Goal: Information Seeking & Learning: Find specific fact

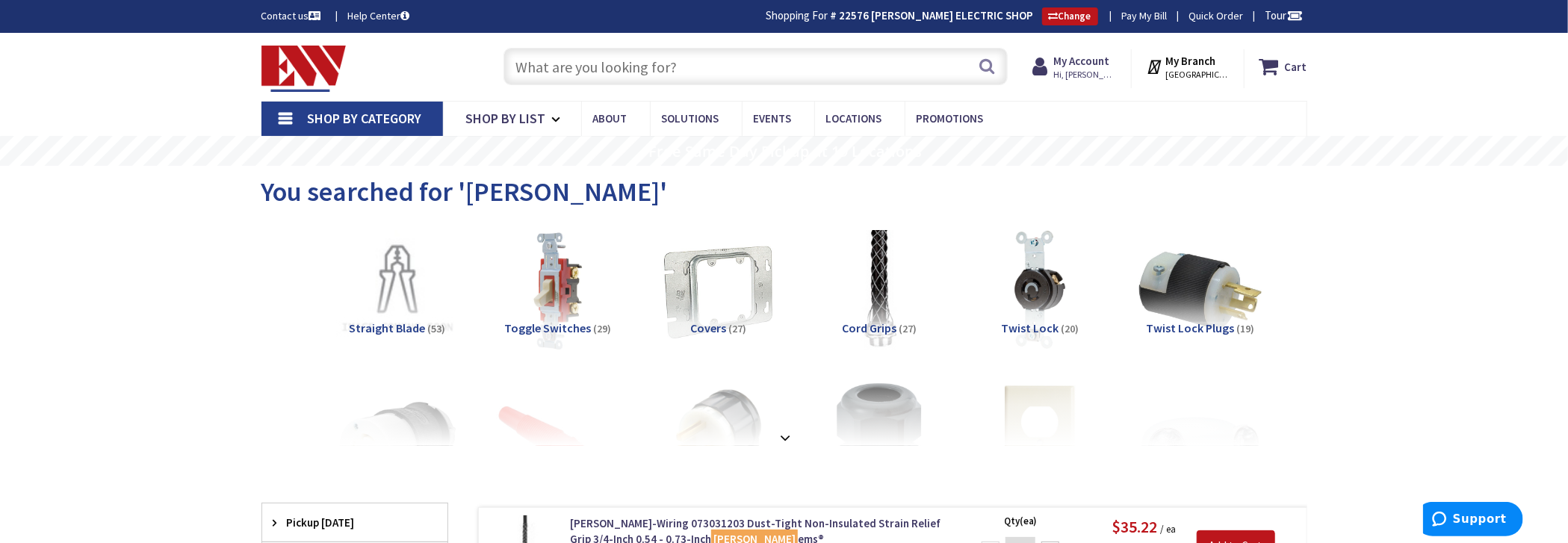
click at [658, 58] on input "text" at bounding box center [755, 66] width 504 height 37
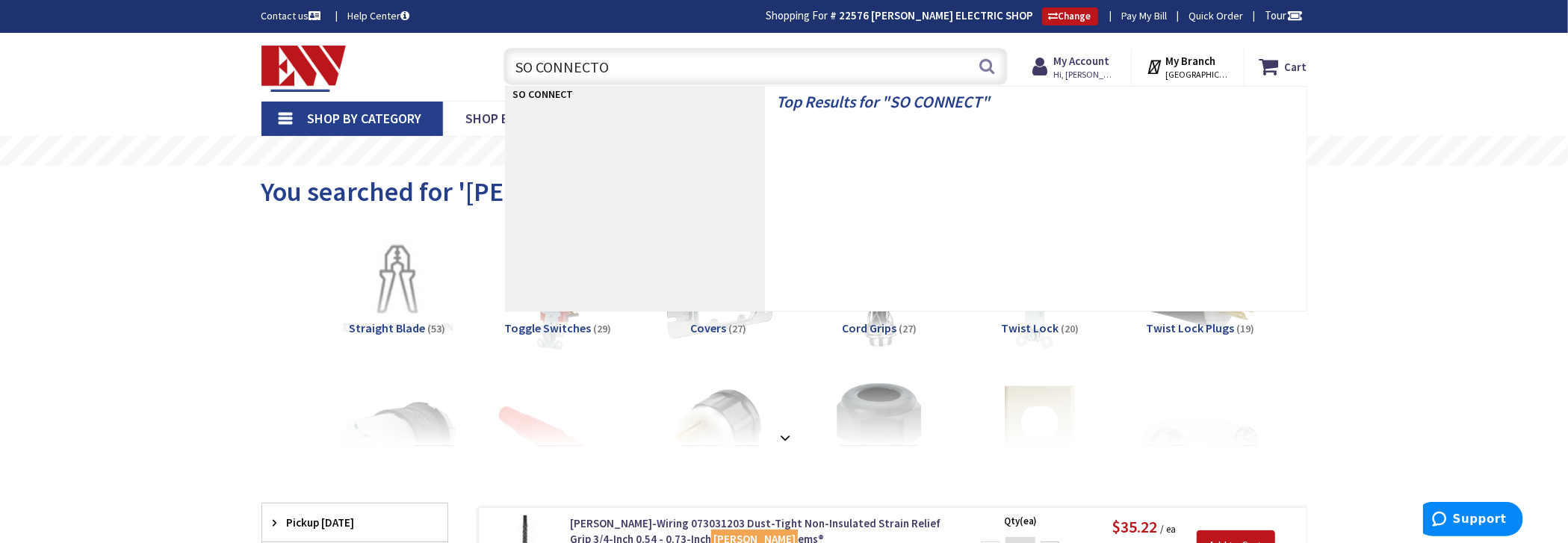
type input "SO CONNECTOR"
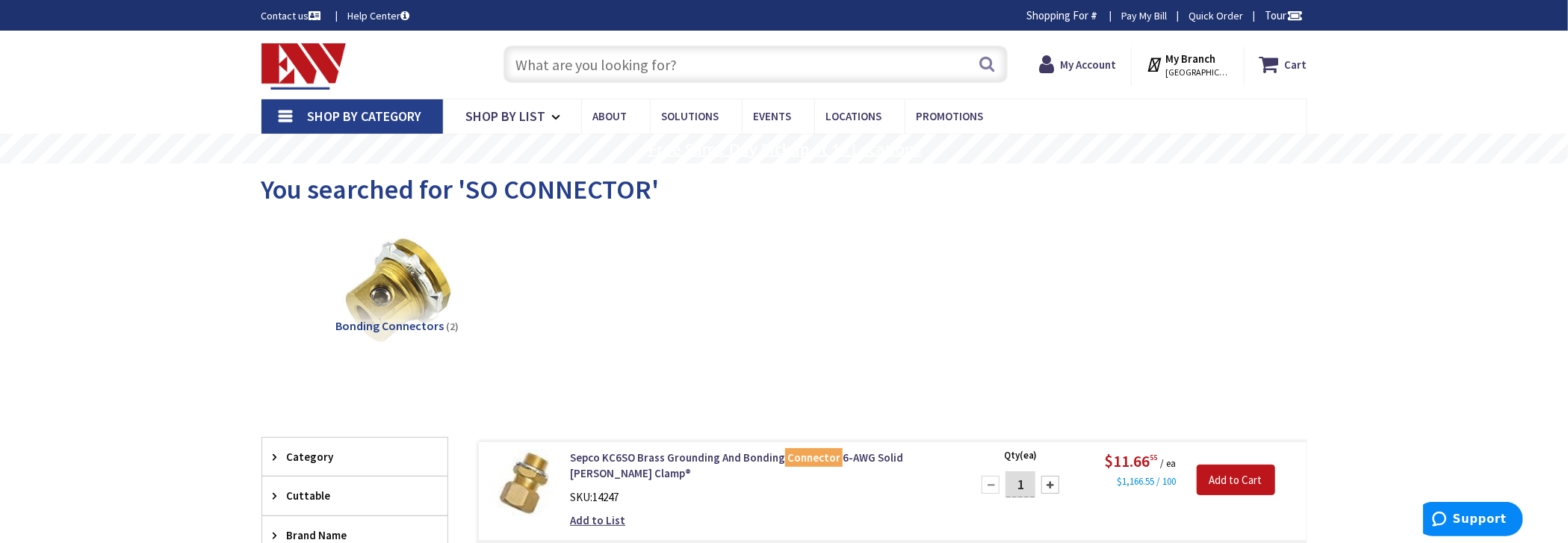
click at [725, 76] on input "text" at bounding box center [755, 64] width 504 height 37
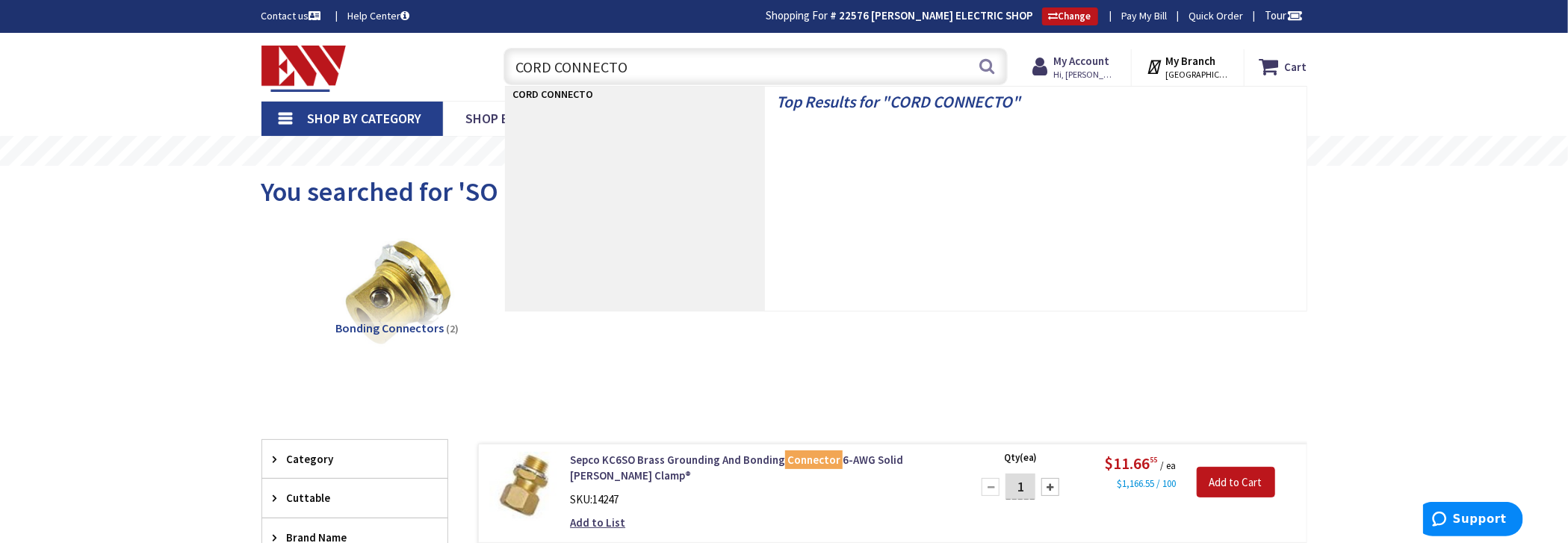
type input "CORD CONNECTOR"
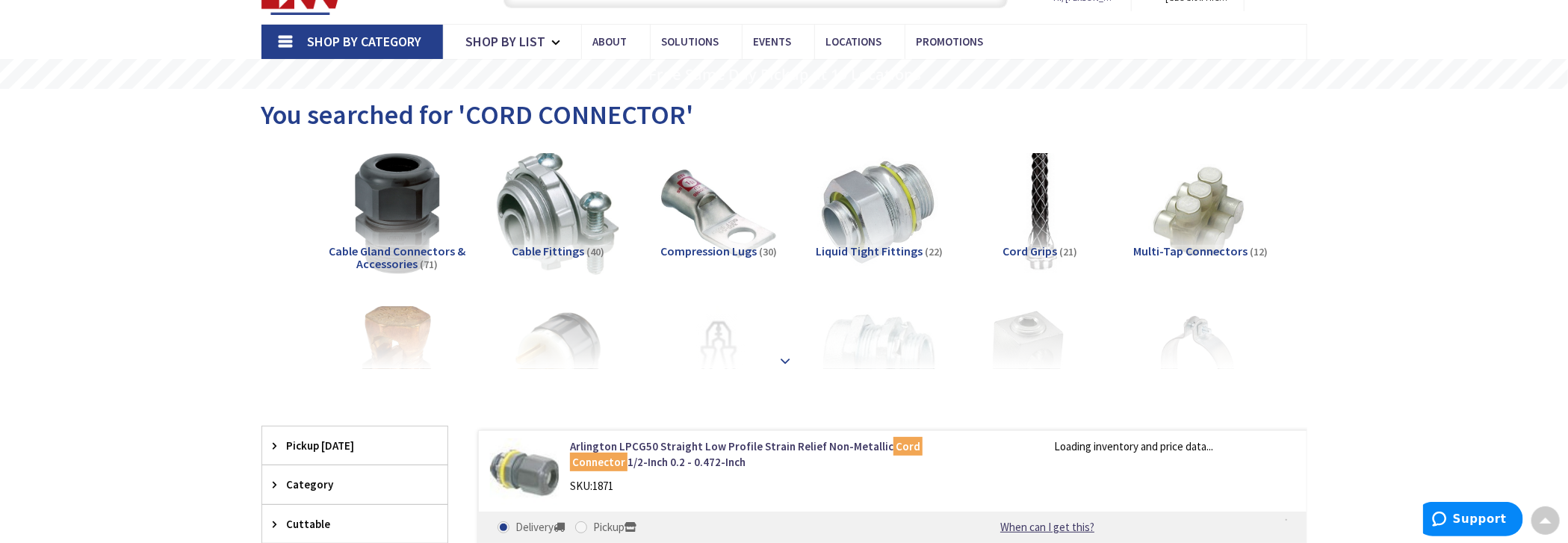
scroll to position [75, 0]
click at [788, 354] on strong at bounding box center [786, 362] width 18 height 16
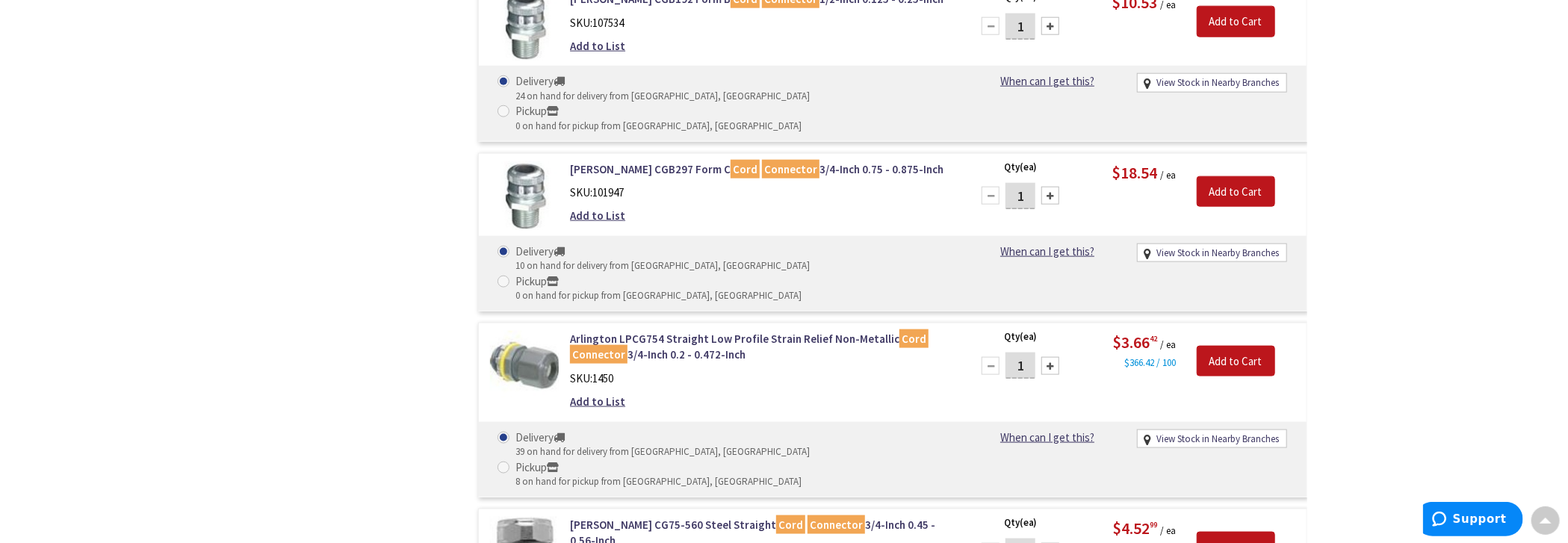
scroll to position [5154, 0]
